Goal: Submit feedback/report problem

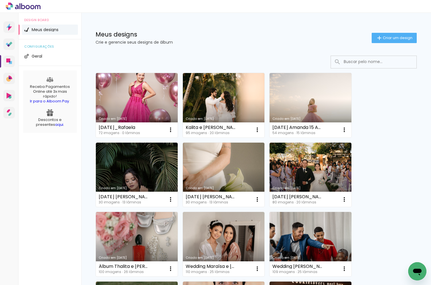
click at [416, 272] on icon "Abrir janela de mensagens" at bounding box center [417, 272] width 9 height 7
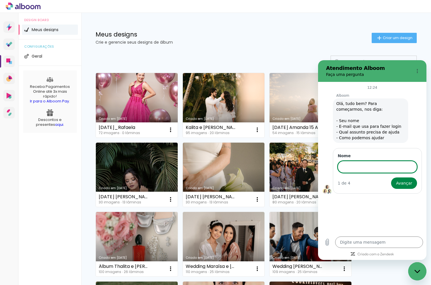
type textarea "x"
click at [377, 165] on input "Nome" at bounding box center [377, 166] width 79 height 12
click at [378, 163] on input "Nome" at bounding box center [377, 166] width 79 height 12
type input "[PERSON_NAME]"
click at [405, 183] on button "Avançar" at bounding box center [404, 182] width 26 height 11
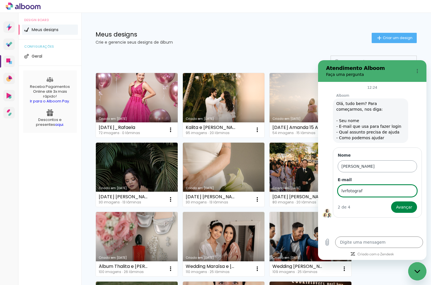
type input "lvrfotografi"
type input "[EMAIL_ADDRESS][DOMAIN_NAME]"
click at [412, 208] on button "Avançar" at bounding box center [404, 206] width 26 height 11
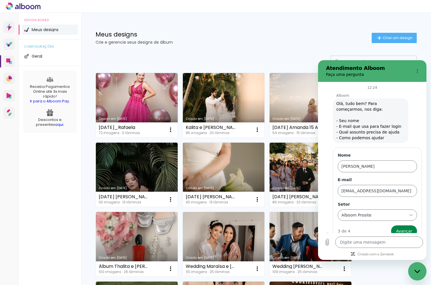
scroll to position [9, 0]
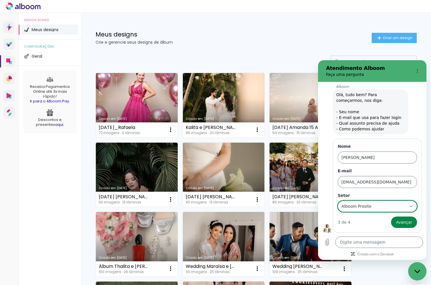
click at [372, 205] on div "Alboom Prosite Alboom Prosite" at bounding box center [374, 206] width 66 height 10
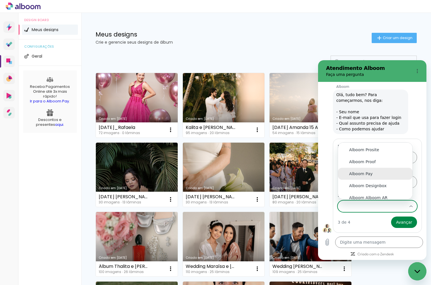
scroll to position [5, 0]
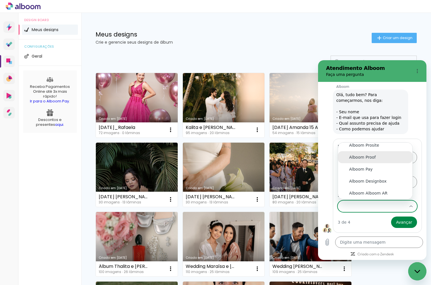
click at [384, 161] on li "Alboom Proof" at bounding box center [375, 157] width 74 height 12
type input "Alboom Proof"
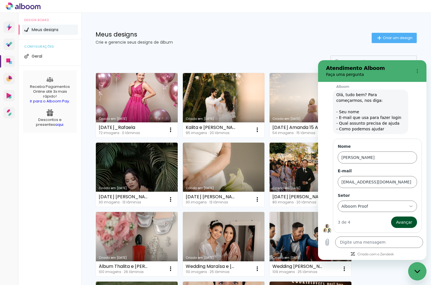
click at [402, 219] on span "Avançar" at bounding box center [404, 222] width 16 height 7
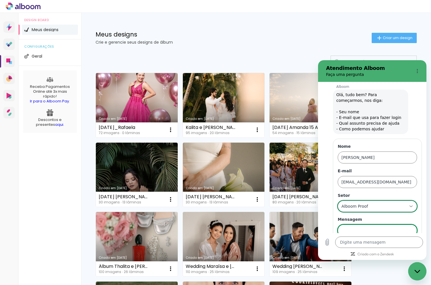
click at [382, 206] on div "Alboom Proof Alboom Proof" at bounding box center [374, 206] width 66 height 10
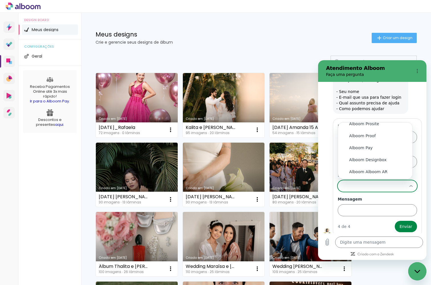
scroll to position [11, 0]
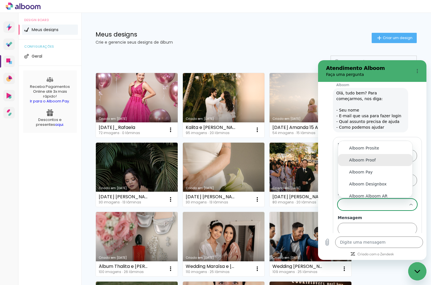
click at [377, 160] on div "Alboom Proof" at bounding box center [375, 160] width 52 height 6
type input "Alboom Proof"
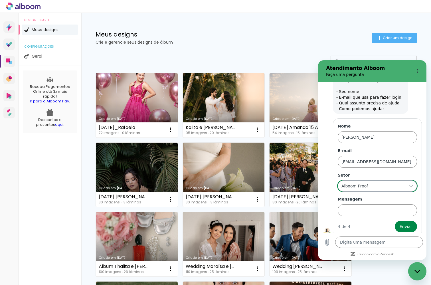
scroll to position [33, 0]
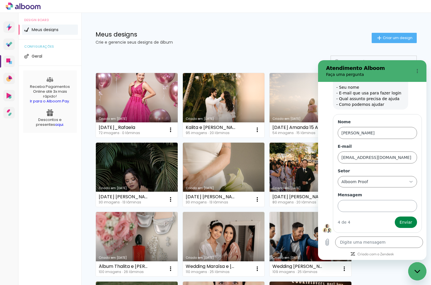
click at [376, 206] on input "Mensagem" at bounding box center [377, 206] width 79 height 12
type input "O sistema do Alboom Proof está com instabilidade? Desde ontem ele apresenta err…"
click at [402, 222] on button "Enviar" at bounding box center [406, 221] width 22 height 11
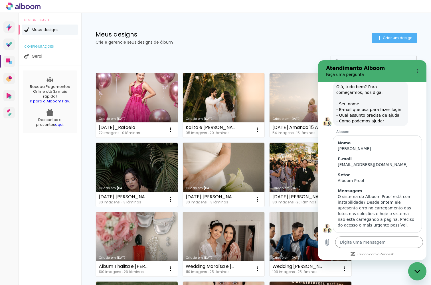
scroll to position [29, 0]
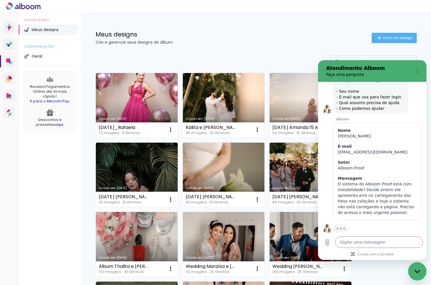
type textarea "x"
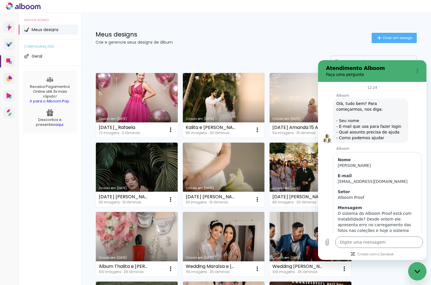
scroll to position [82, 0]
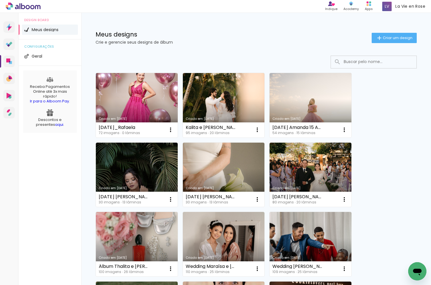
click at [414, 266] on div "Abrir janela de mensagens" at bounding box center [417, 271] width 17 height 17
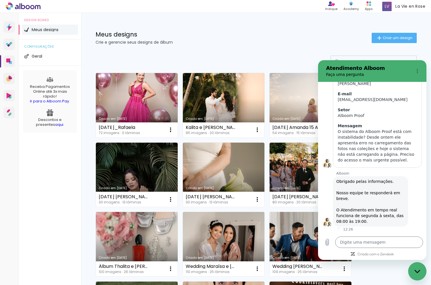
scroll to position [82, 0]
